Goal: Task Accomplishment & Management: Complete application form

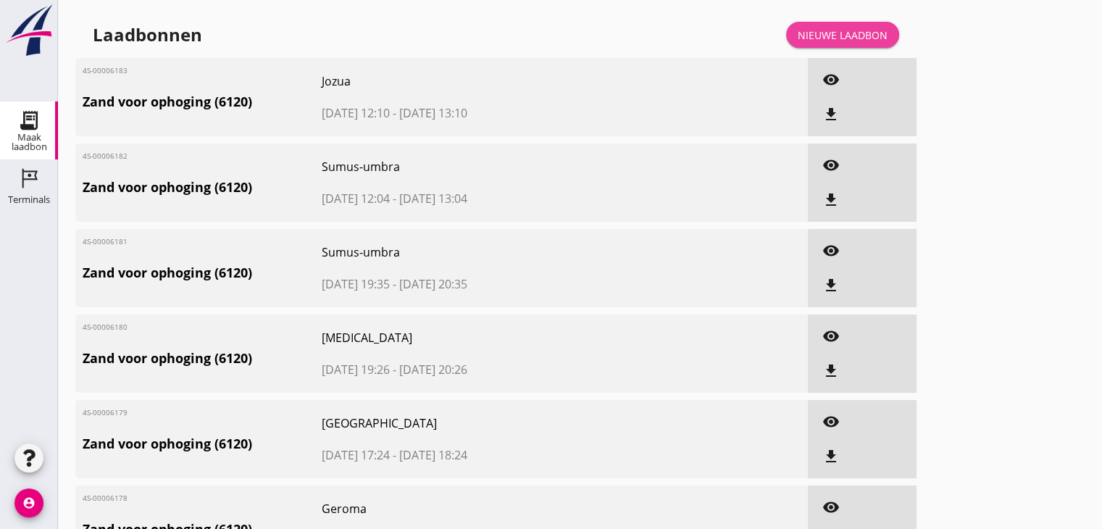
click at [852, 31] on div "Nieuwe laadbon" at bounding box center [843, 35] width 90 height 15
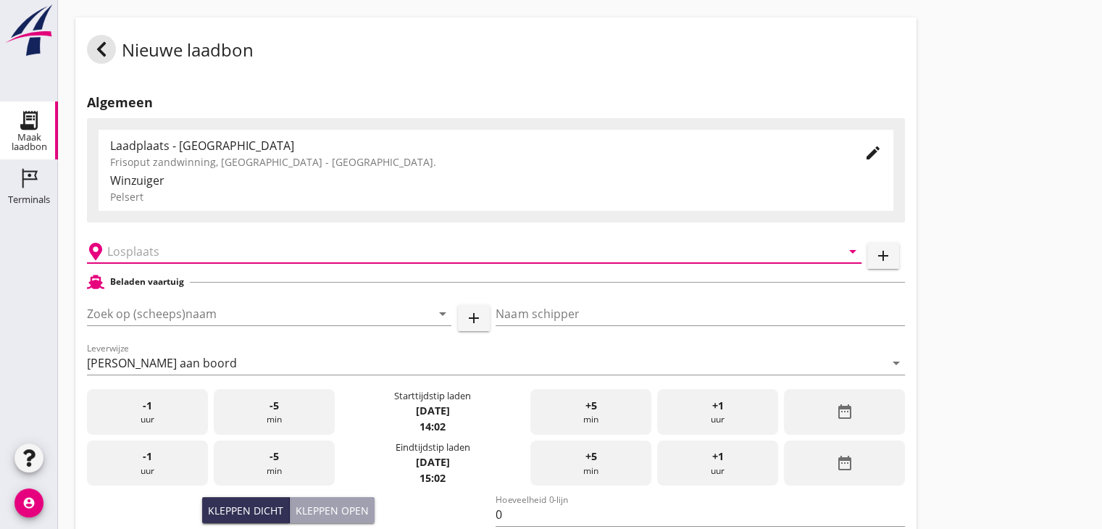
click at [145, 253] on input "text" at bounding box center [464, 251] width 714 height 23
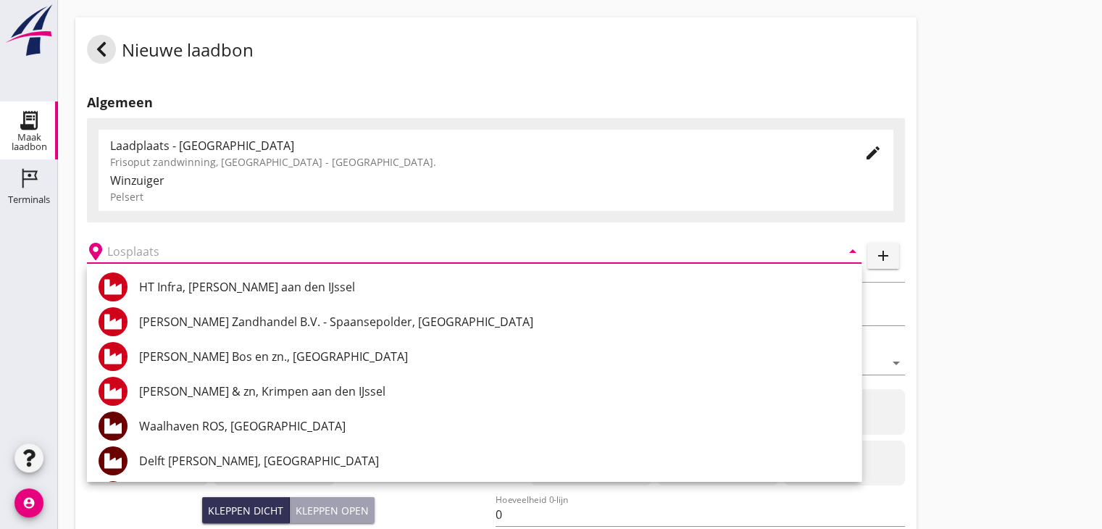
click at [191, 330] on div "[PERSON_NAME] Zandhandel B.V. - Spaansepolder, [GEOGRAPHIC_DATA]" at bounding box center [494, 321] width 711 height 35
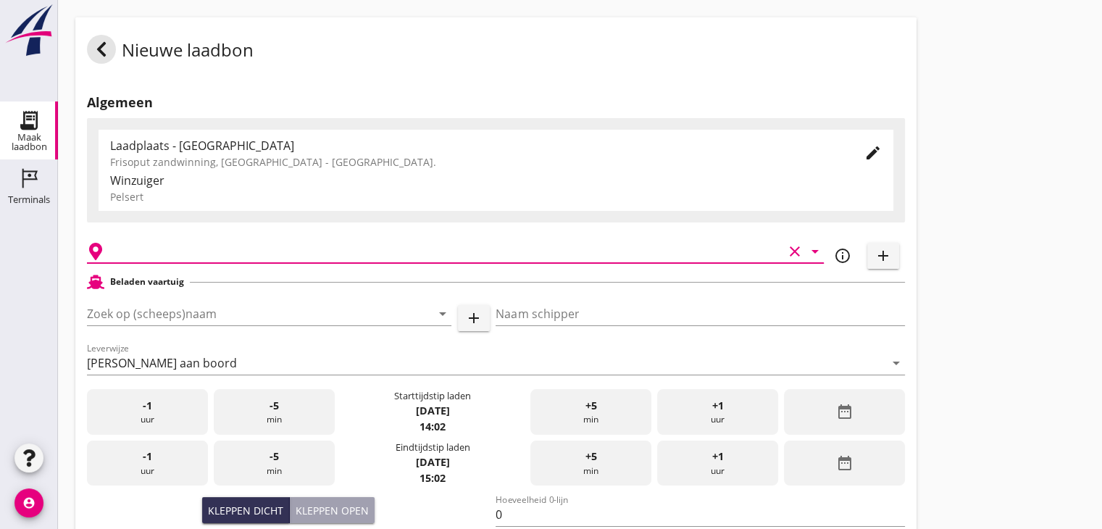
type input "[PERSON_NAME] Zandhandel B.V. - Spaansepolder, [GEOGRAPHIC_DATA]"
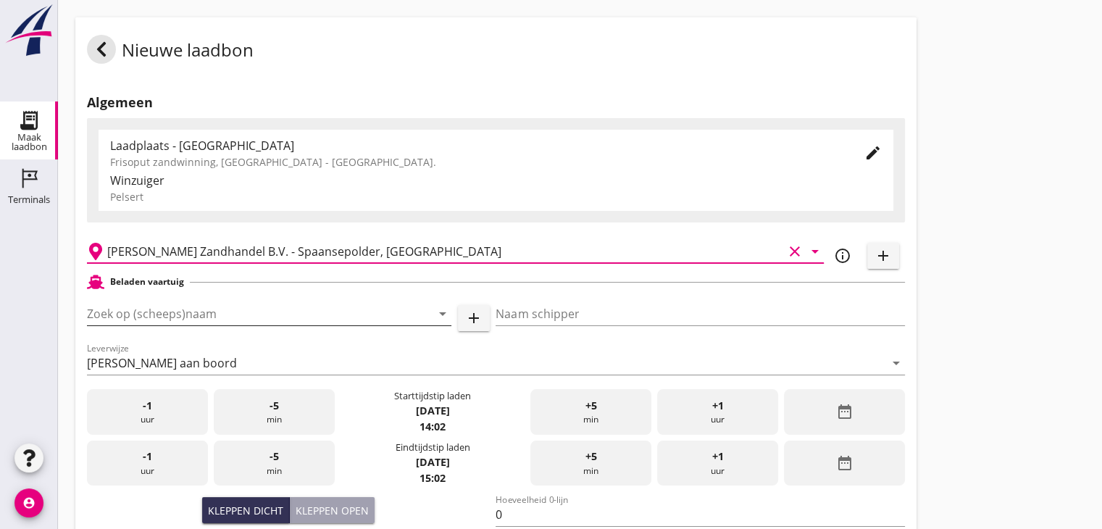
click at [177, 311] on input "Zoek op (scheeps)naam" at bounding box center [249, 313] width 324 height 23
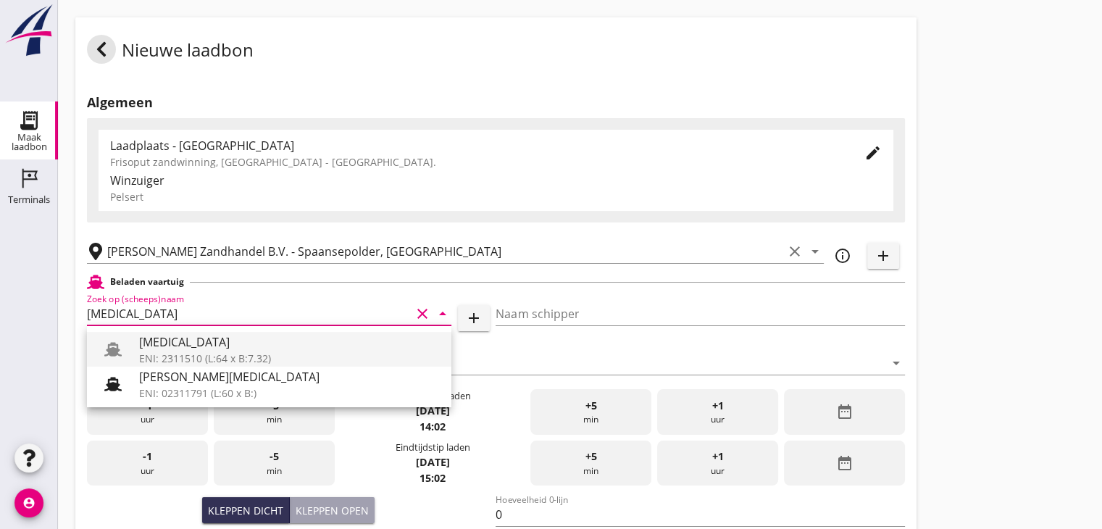
click at [173, 357] on div "ENI: 2311510 (L:64 x B:7.32)" at bounding box center [289, 358] width 301 height 15
type input "[MEDICAL_DATA]"
type input "[PERSON_NAME]"
type input "552"
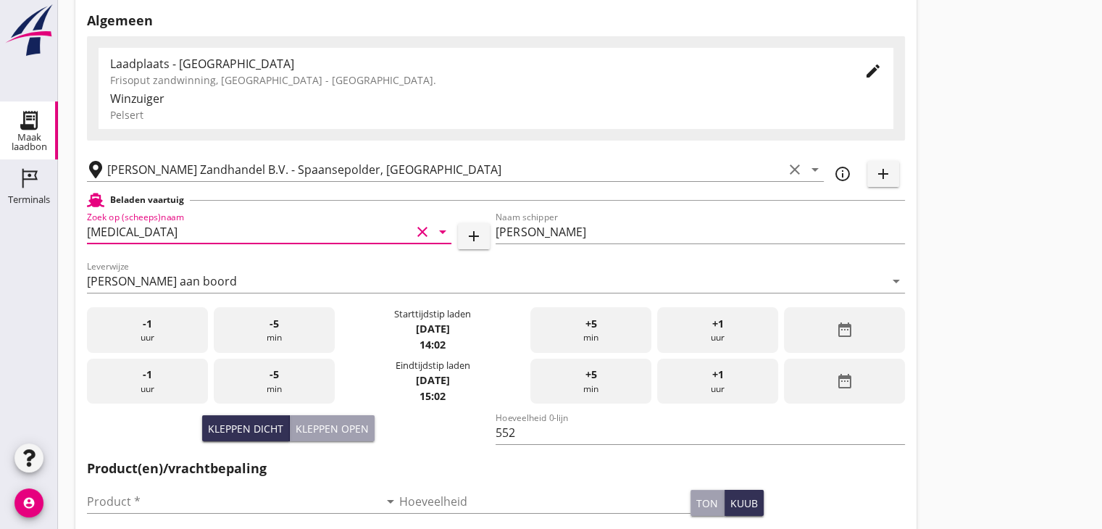
scroll to position [145, 0]
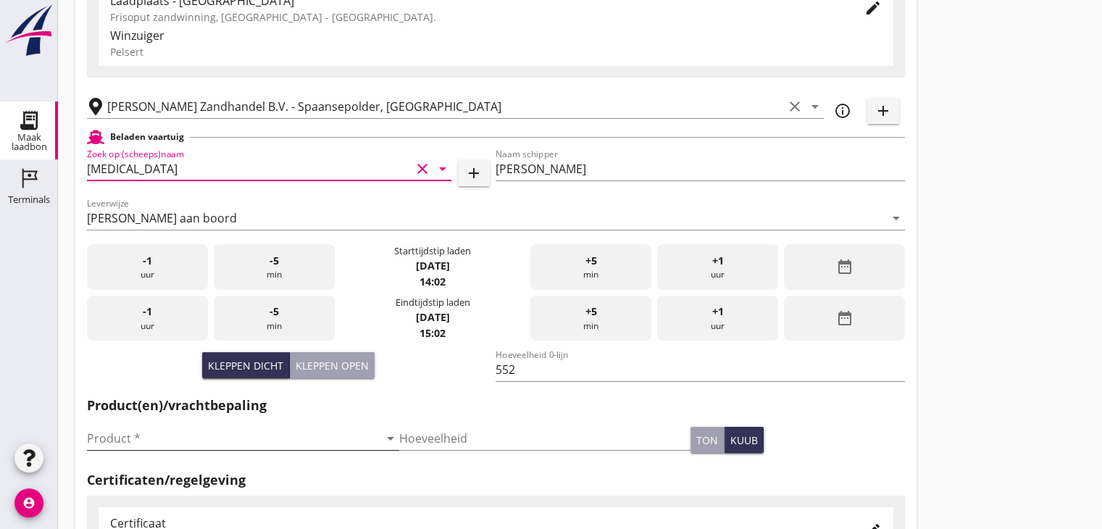
type input "[MEDICAL_DATA]"
click at [106, 437] on input "Product *" at bounding box center [233, 438] width 292 height 23
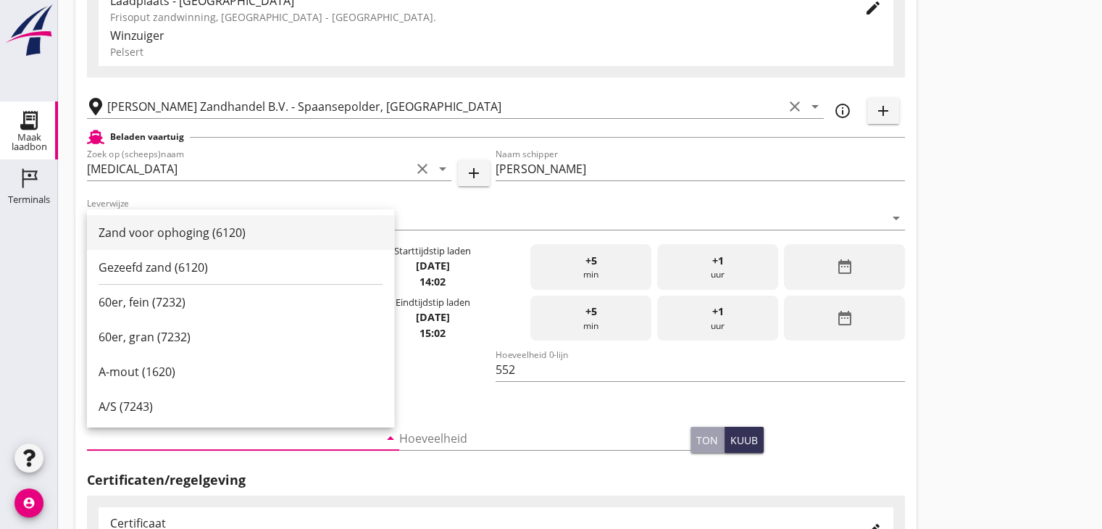
click at [194, 232] on div "Zand voor ophoging (6120)" at bounding box center [241, 232] width 284 height 17
type input "Zand voor ophoging (6120)"
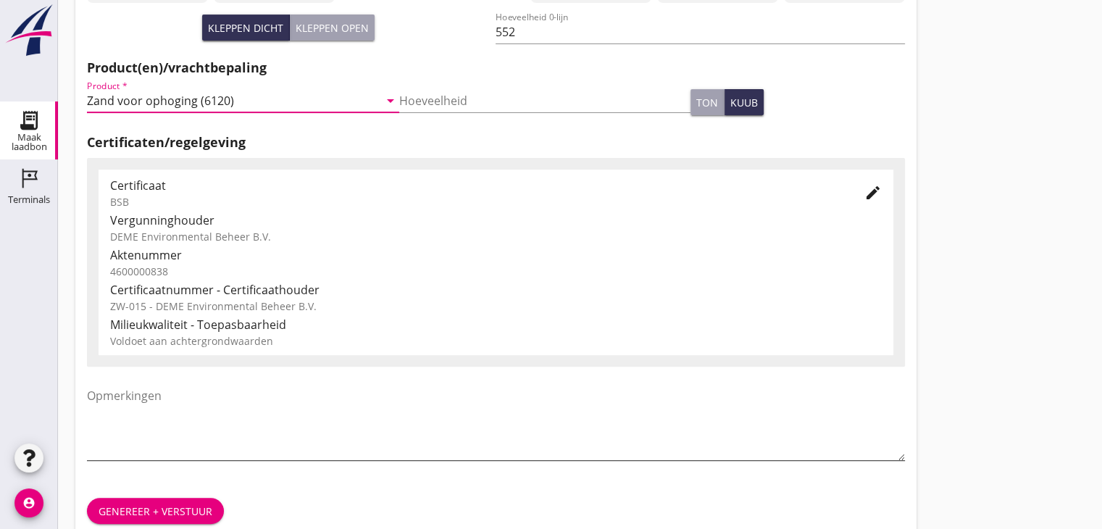
scroll to position [507, 0]
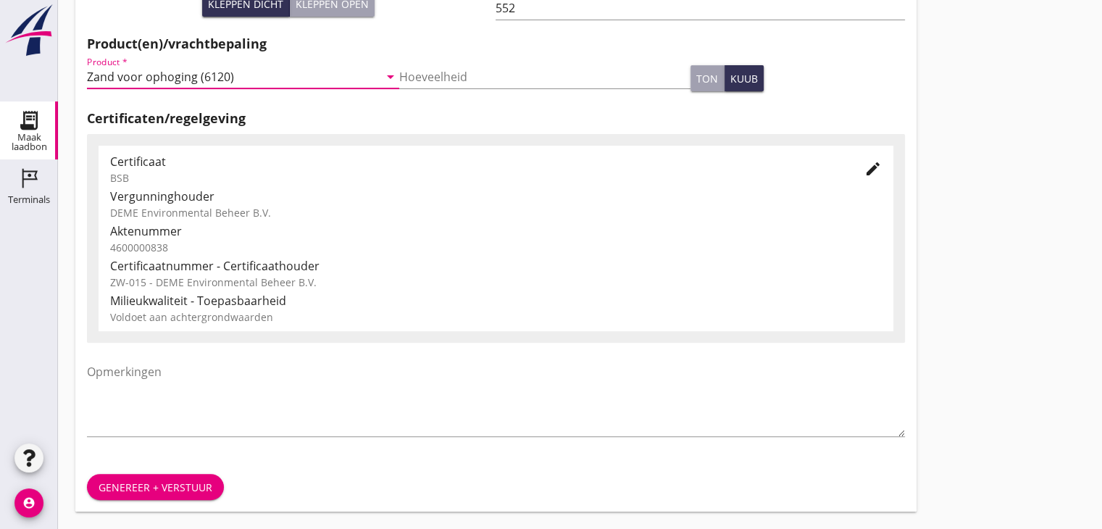
click at [149, 482] on div "Genereer + verstuur" at bounding box center [156, 487] width 114 height 15
